Goal: Use online tool/utility: Utilize a website feature to perform a specific function

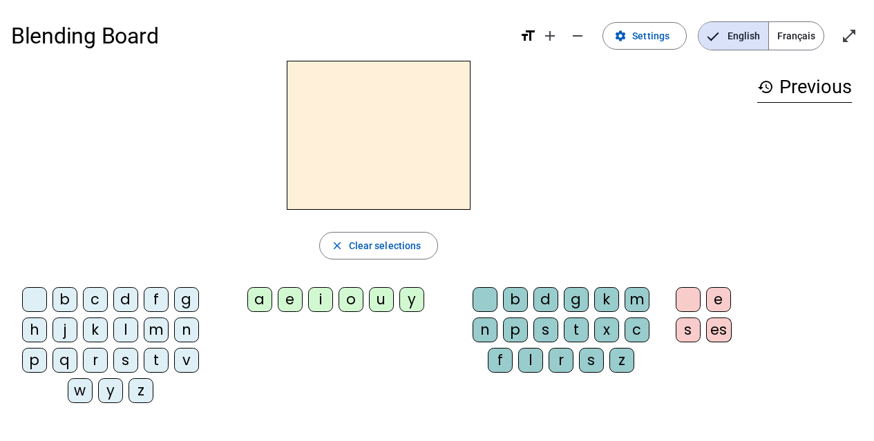
click at [61, 360] on div "q" at bounding box center [64, 360] width 25 height 25
drag, startPoint x: 385, startPoint y: 295, endPoint x: 350, endPoint y: 294, distance: 35.2
click at [385, 295] on div "u" at bounding box center [381, 299] width 25 height 25
click at [322, 301] on div "i" at bounding box center [320, 299] width 25 height 25
click at [377, 301] on div "u" at bounding box center [381, 299] width 25 height 25
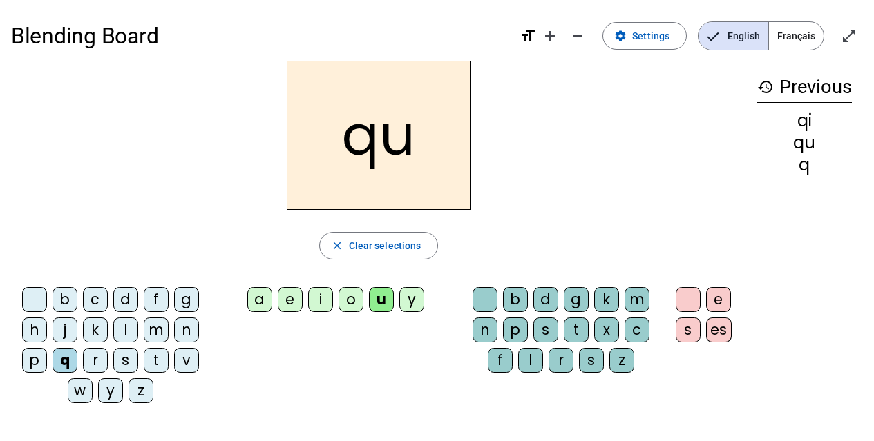
click at [482, 304] on div at bounding box center [484, 299] width 25 height 25
click at [319, 302] on div "i" at bounding box center [320, 299] width 25 height 25
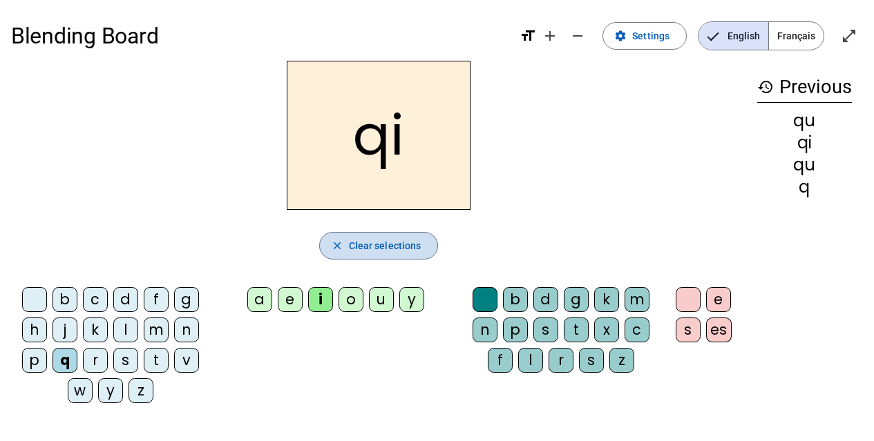
click at [390, 247] on span "Clear selections" at bounding box center [385, 246] width 73 height 17
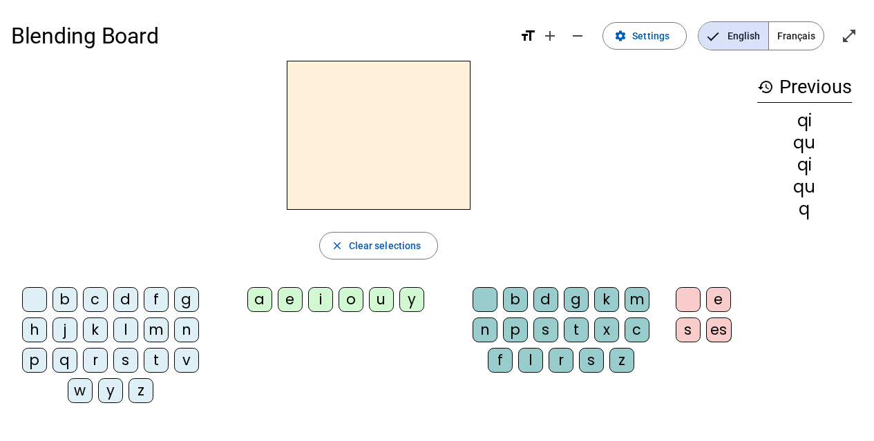
click at [790, 39] on span "Français" at bounding box center [796, 36] width 55 height 28
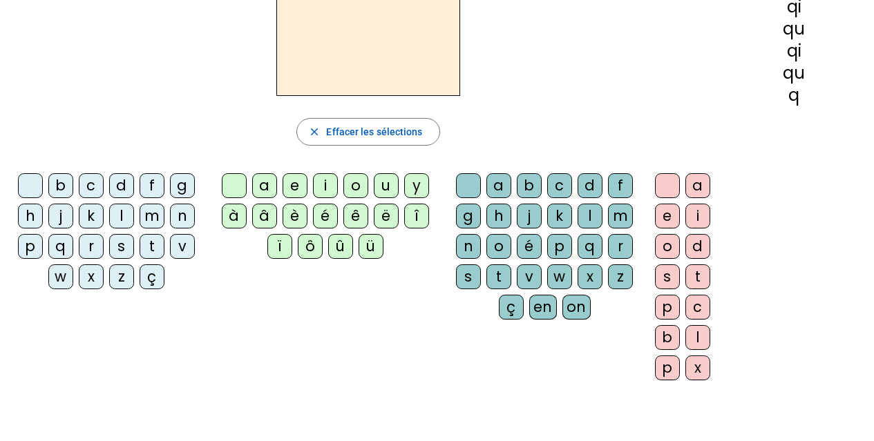
scroll to position [138, 0]
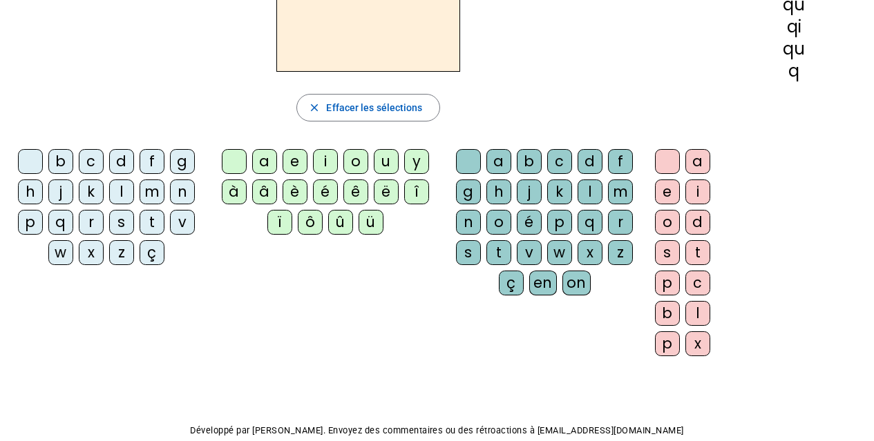
click at [61, 222] on div "q" at bounding box center [60, 222] width 25 height 25
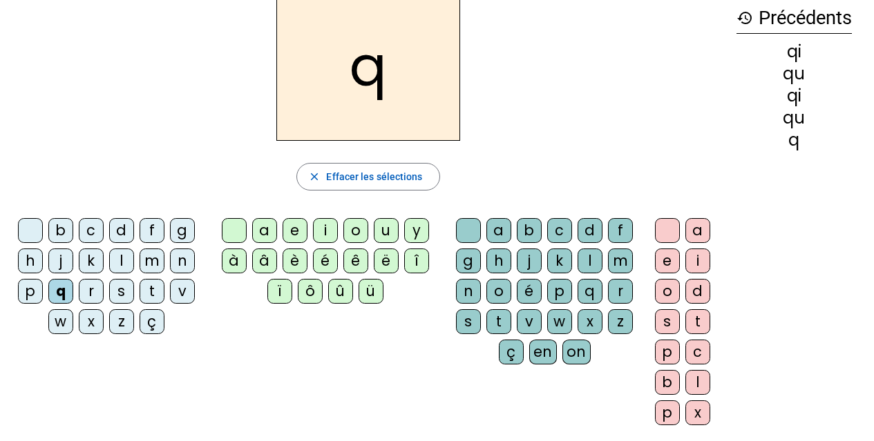
click at [382, 233] on div "u" at bounding box center [386, 230] width 25 height 25
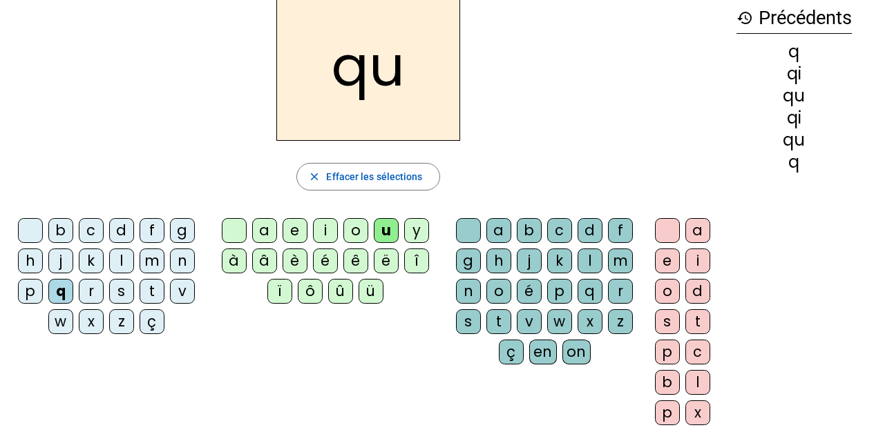
click at [693, 266] on div "i" at bounding box center [697, 261] width 25 height 25
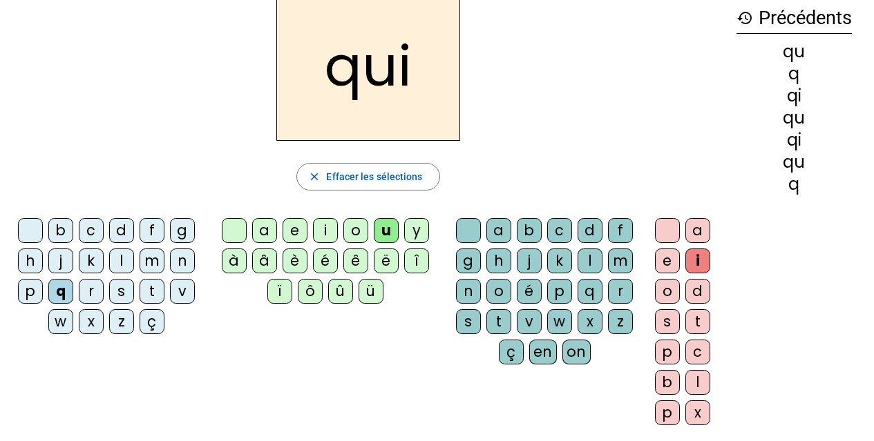
scroll to position [0, 0]
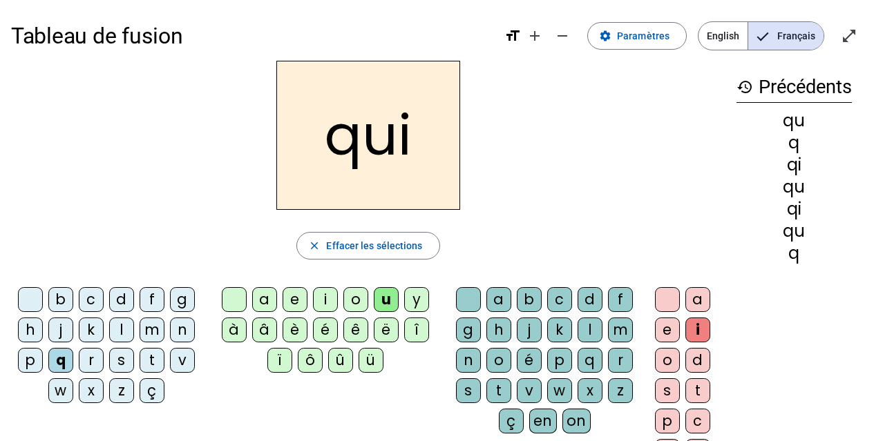
click at [122, 365] on div "s" at bounding box center [121, 360] width 25 height 25
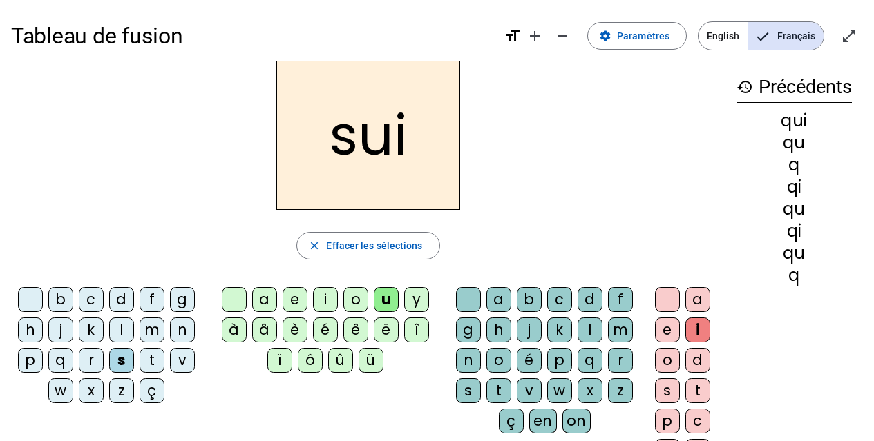
click at [393, 305] on div "u" at bounding box center [386, 299] width 25 height 25
click at [234, 299] on div at bounding box center [234, 299] width 25 height 25
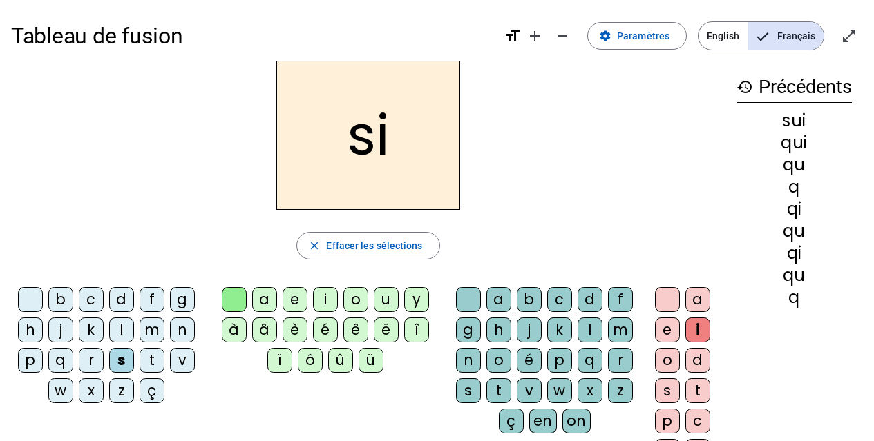
click at [182, 334] on div "n" at bounding box center [182, 330] width 25 height 25
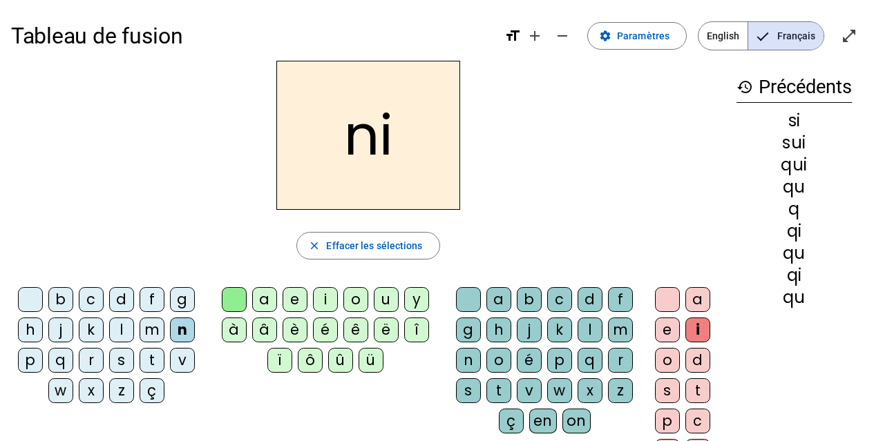
click at [302, 300] on div "e" at bounding box center [294, 299] width 25 height 25
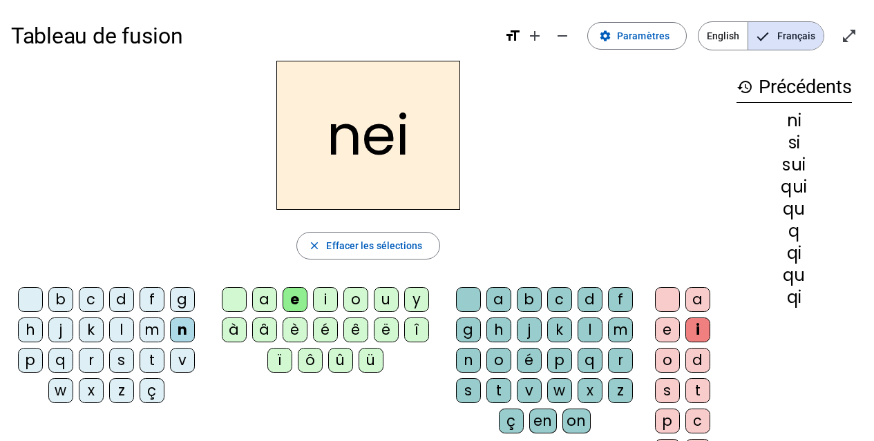
click at [239, 302] on div at bounding box center [234, 299] width 25 height 25
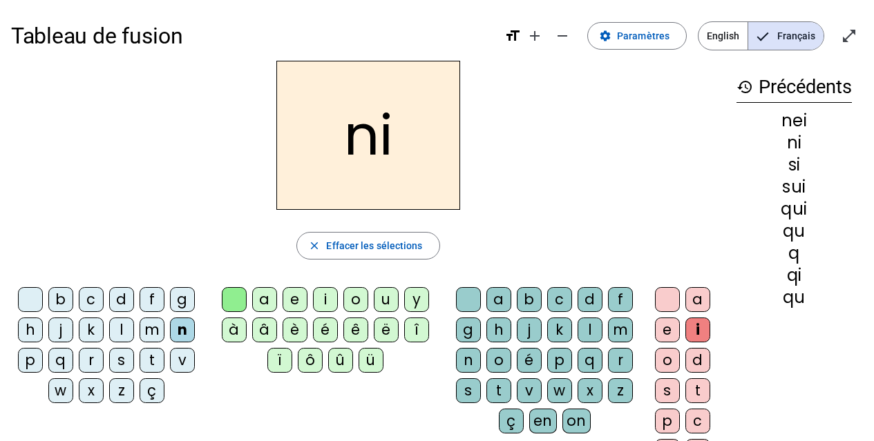
click at [233, 302] on div at bounding box center [234, 299] width 25 height 25
click at [355, 237] on span "button" at bounding box center [368, 245] width 142 height 33
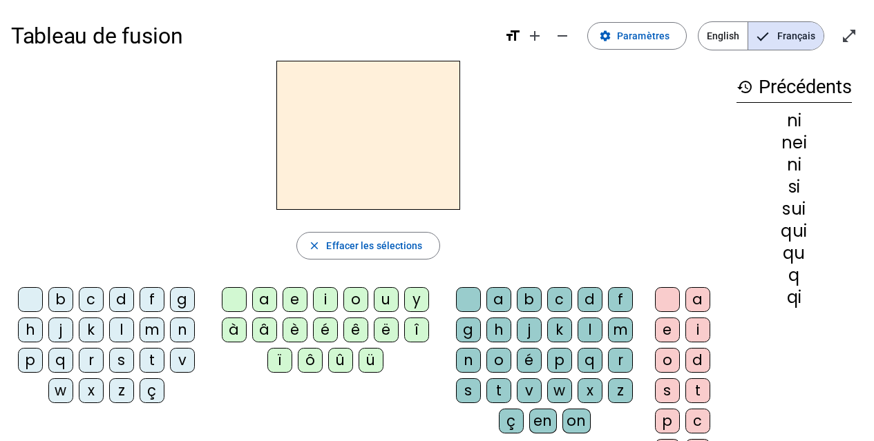
click at [168, 326] on letter-bubble "m" at bounding box center [154, 333] width 30 height 30
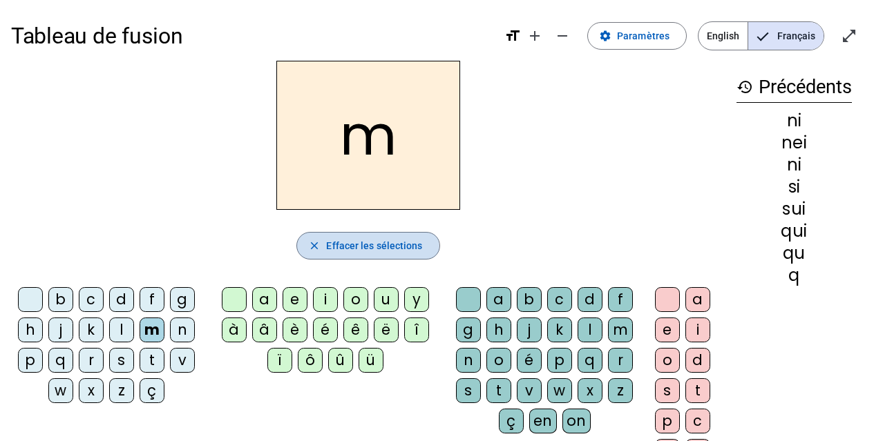
click at [340, 249] on span "Effacer les sélections" at bounding box center [374, 246] width 96 height 17
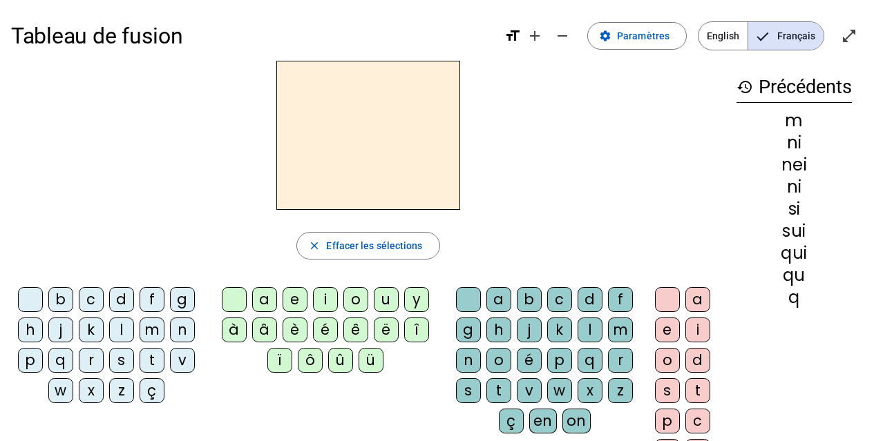
drag, startPoint x: 189, startPoint y: 334, endPoint x: 193, endPoint y: 327, distance: 8.4
click at [189, 334] on div "n" at bounding box center [182, 330] width 25 height 25
click at [302, 298] on div "e" at bounding box center [294, 299] width 25 height 25
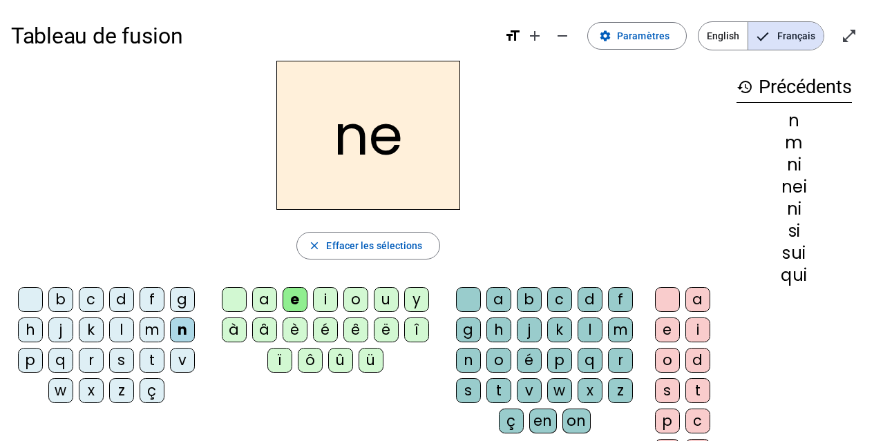
click at [126, 356] on div "s" at bounding box center [121, 360] width 25 height 25
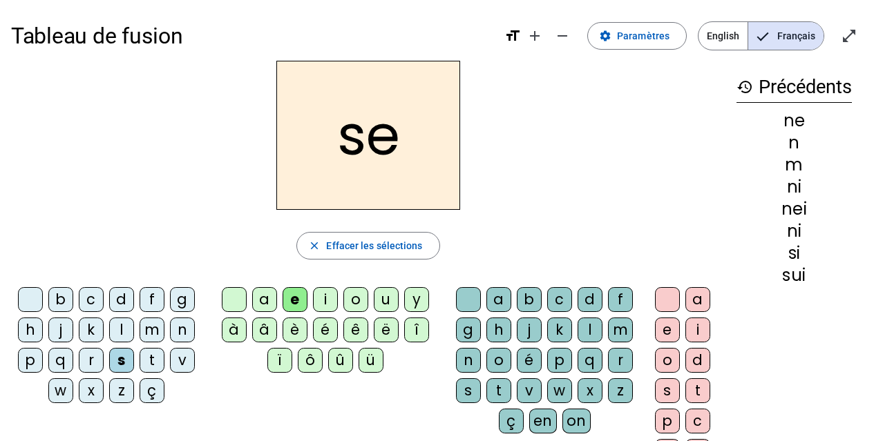
click at [153, 364] on div "t" at bounding box center [151, 360] width 25 height 25
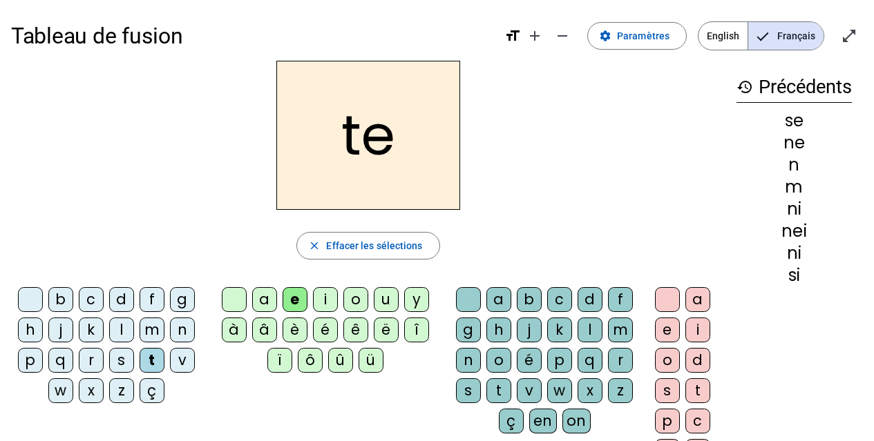
click at [129, 304] on div "d" at bounding box center [121, 299] width 25 height 25
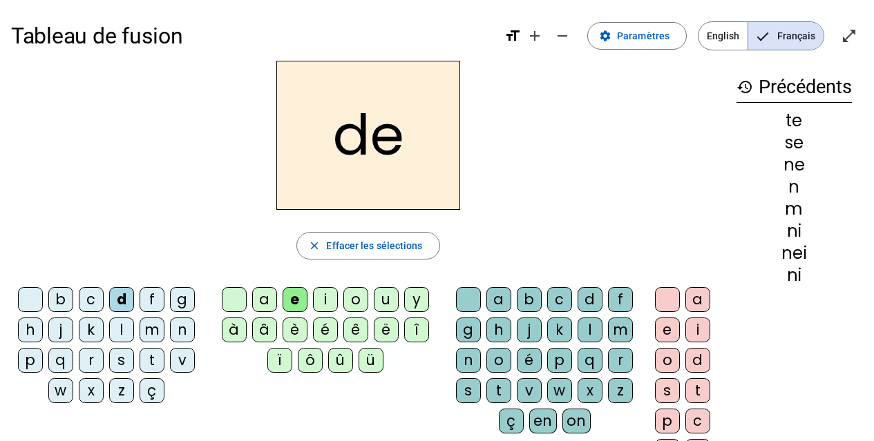
click at [305, 302] on div "e" at bounding box center [294, 299] width 25 height 25
click at [383, 302] on div "u" at bounding box center [386, 299] width 25 height 25
click at [119, 365] on div "s" at bounding box center [121, 360] width 25 height 25
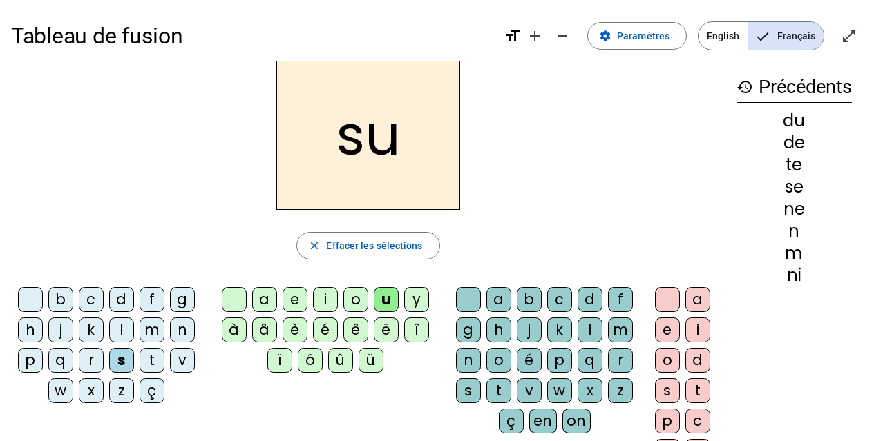
click at [119, 330] on div "l" at bounding box center [121, 330] width 25 height 25
click at [155, 363] on div "t" at bounding box center [151, 360] width 25 height 25
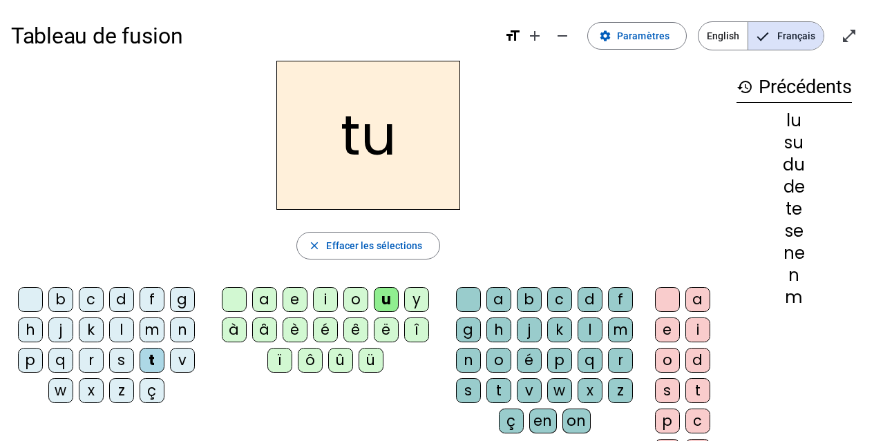
click at [393, 293] on div "u" at bounding box center [386, 299] width 25 height 25
click at [270, 300] on div "a" at bounding box center [264, 299] width 25 height 25
click at [124, 358] on div "s" at bounding box center [121, 360] width 25 height 25
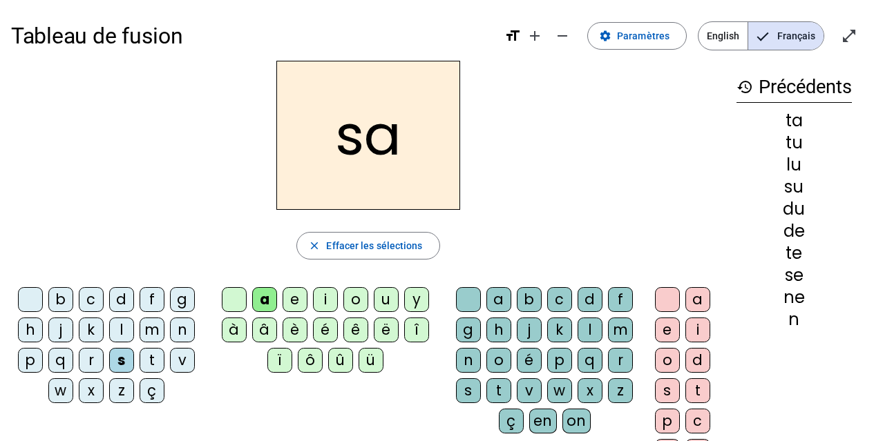
click at [144, 354] on div "t" at bounding box center [151, 360] width 25 height 25
click at [162, 336] on div "m" at bounding box center [151, 330] width 25 height 25
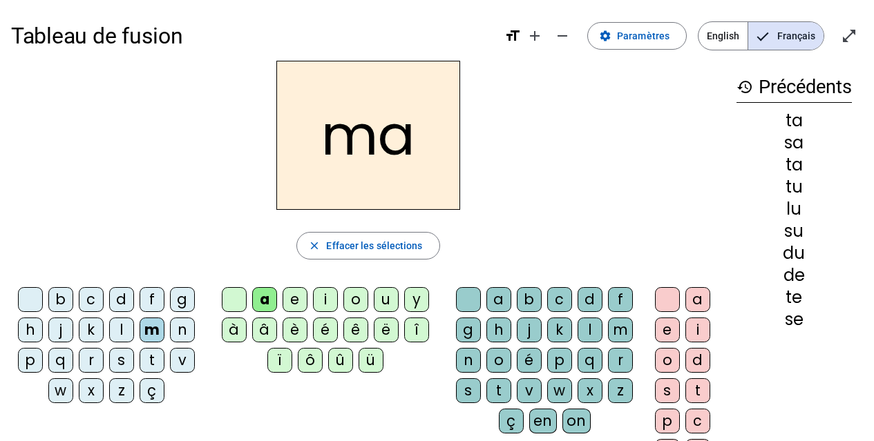
click at [286, 302] on div "e" at bounding box center [294, 299] width 25 height 25
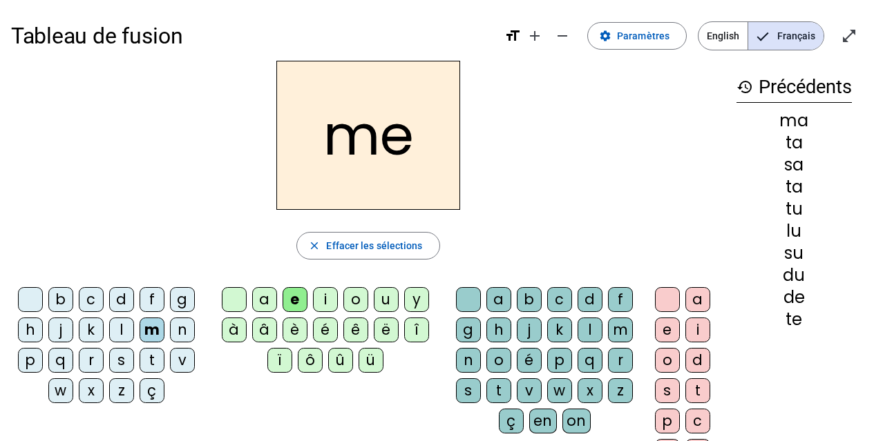
click at [126, 300] on div "d" at bounding box center [121, 299] width 25 height 25
